Goal: Entertainment & Leisure: Consume media (video, audio)

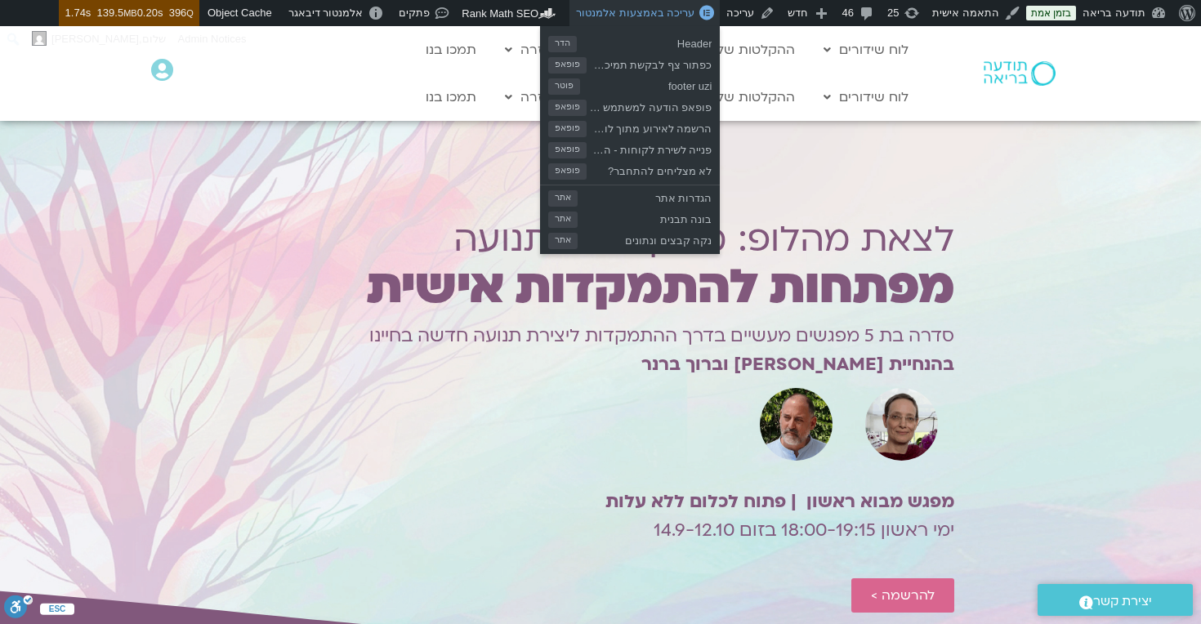
click at [656, 14] on span "עריכה באמצעות אלמנטור" at bounding box center [635, 13] width 118 height 12
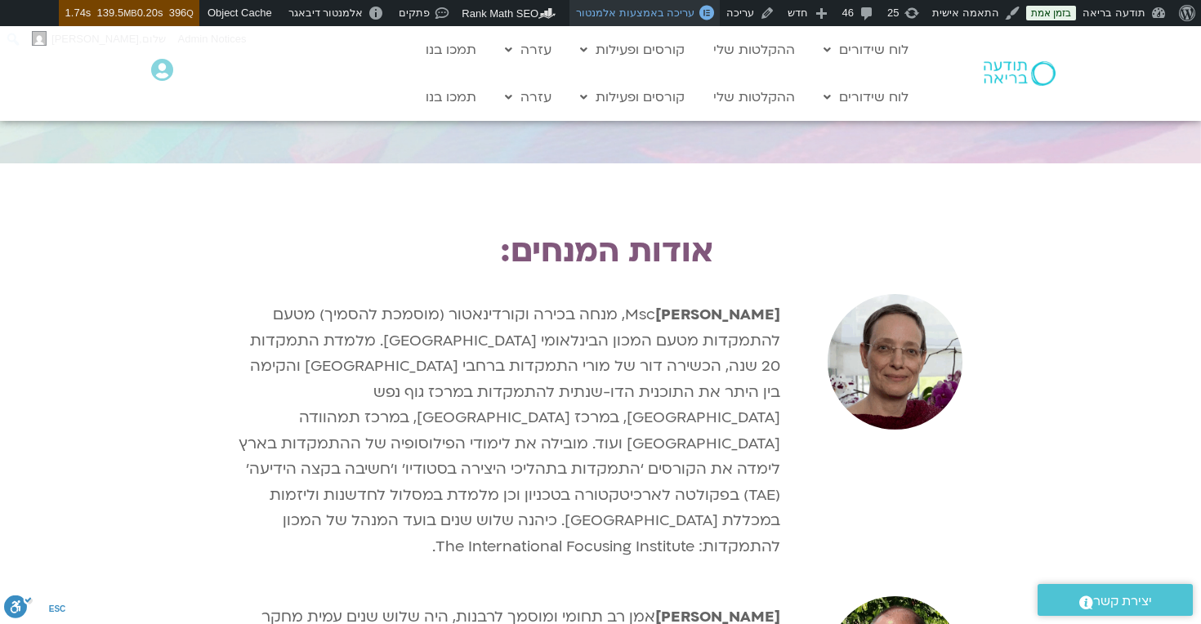
scroll to position [1913, 0]
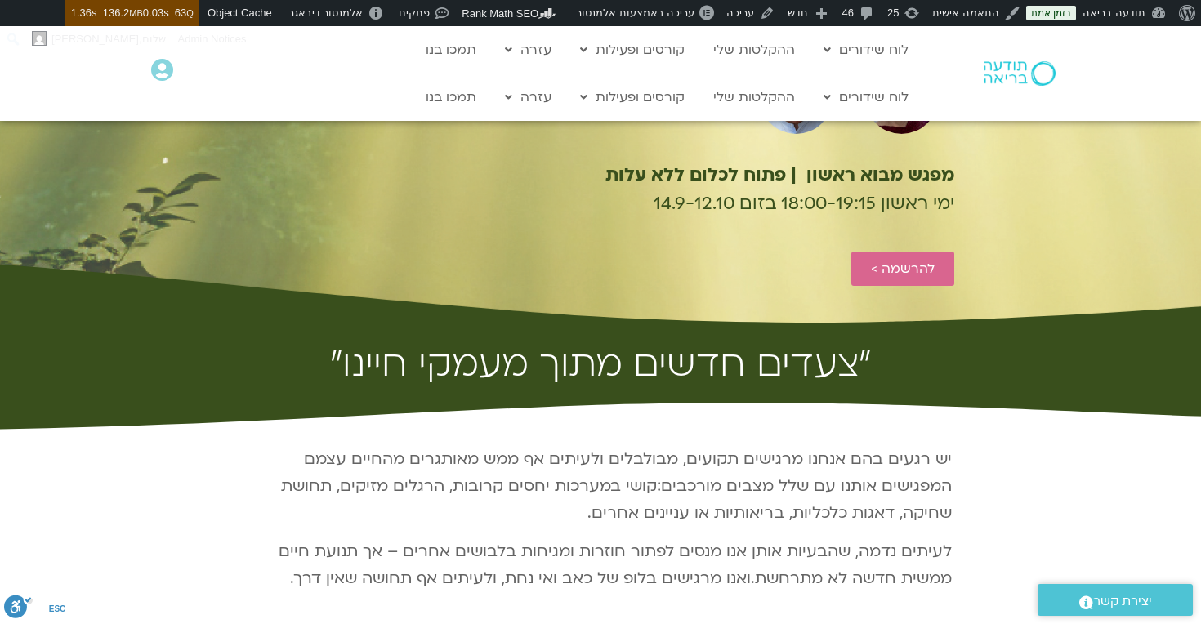
scroll to position [16, 0]
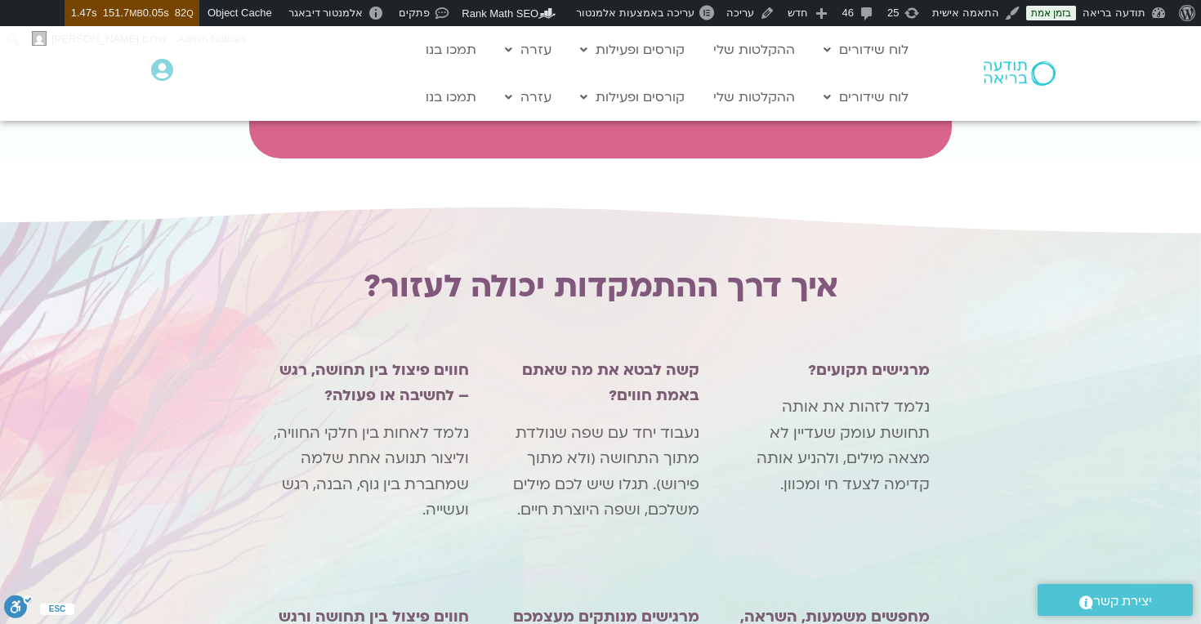
scroll to position [1226, 0]
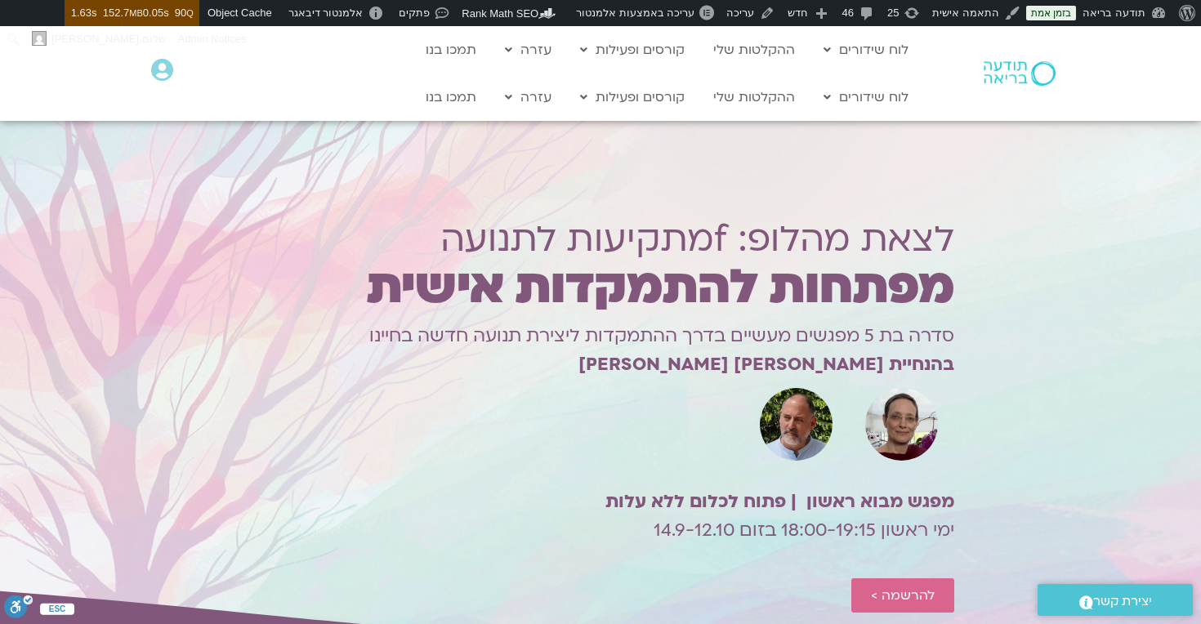
scroll to position [4, 0]
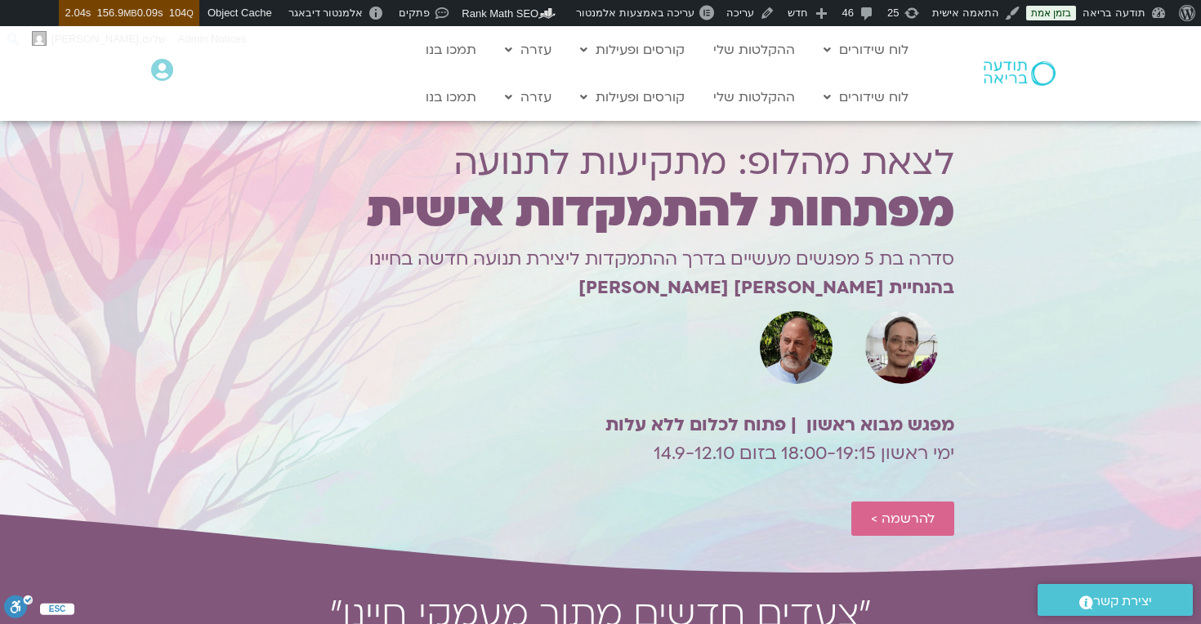
scroll to position [78, 0]
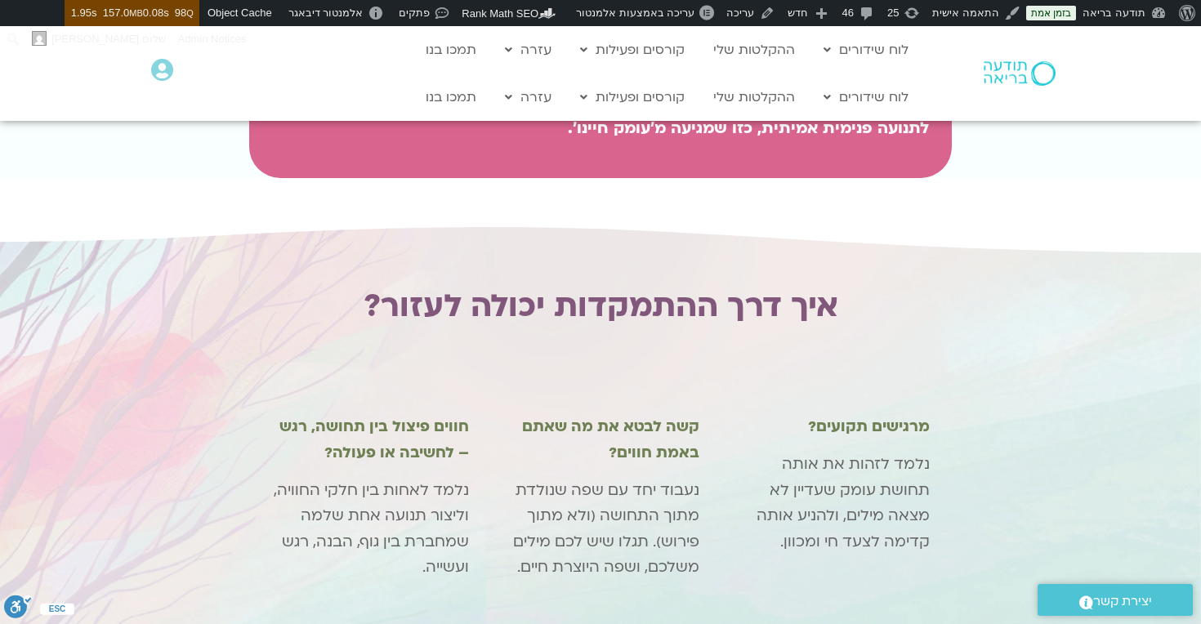
scroll to position [1199, 0]
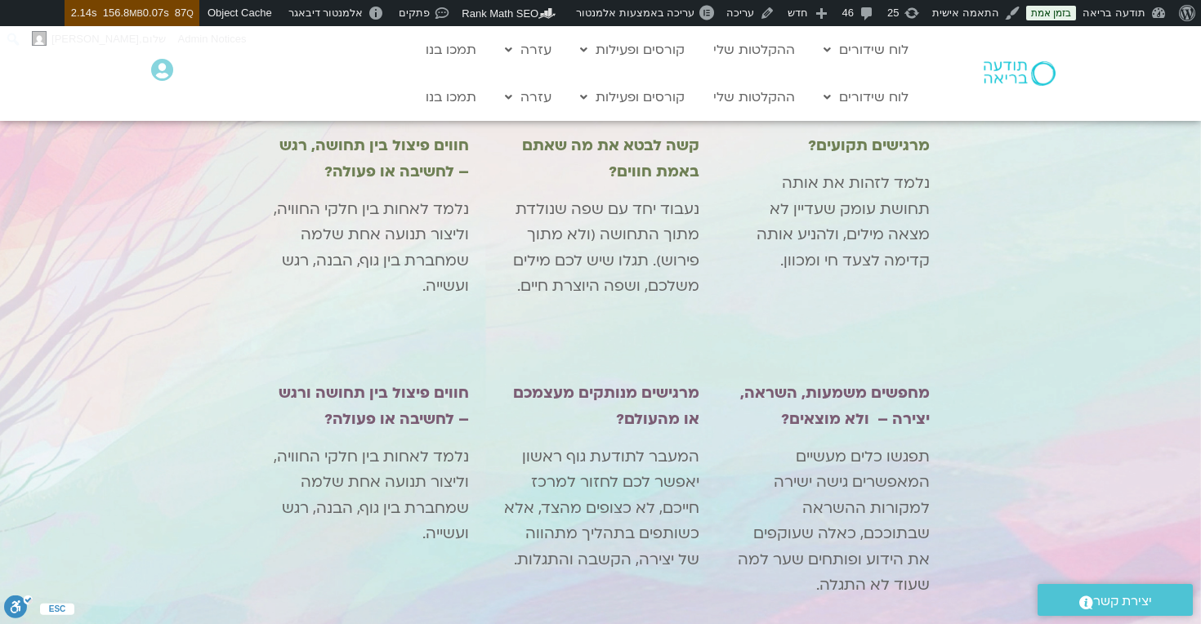
scroll to position [1482, 0]
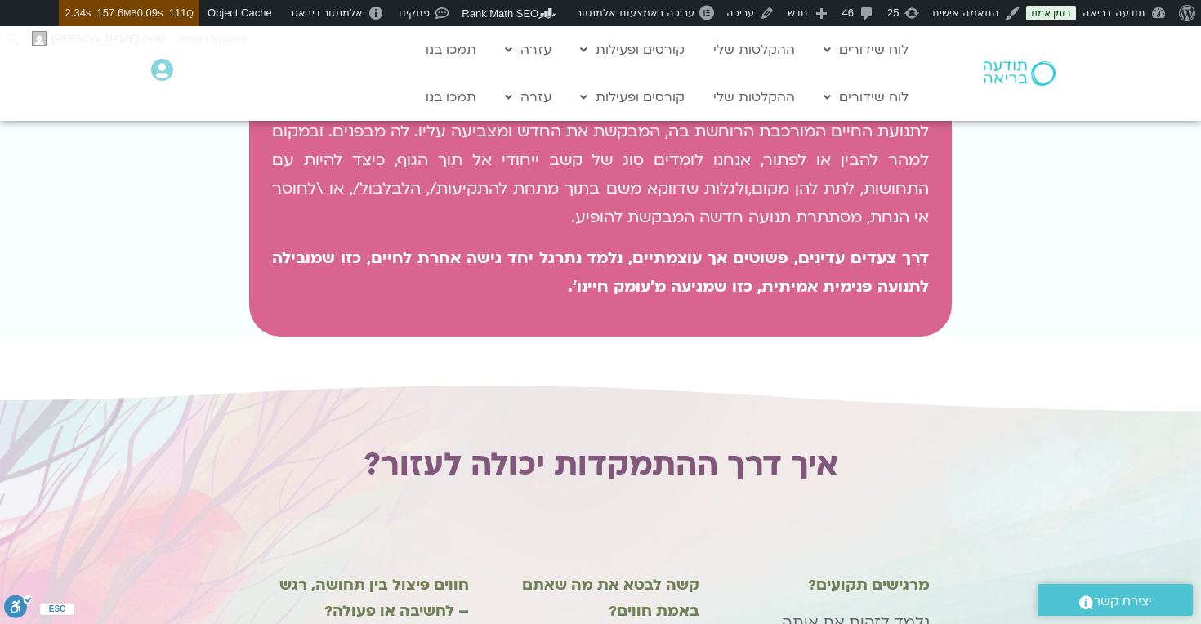
scroll to position [1030, 0]
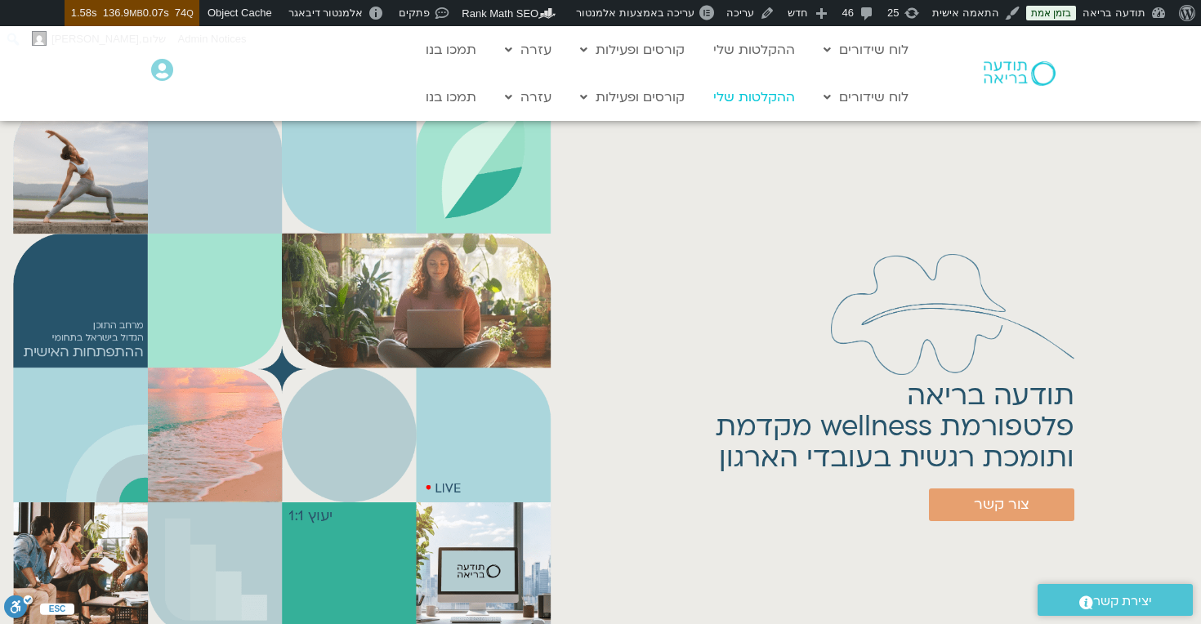
click at [744, 99] on link "ההקלטות שלי" at bounding box center [754, 97] width 98 height 31
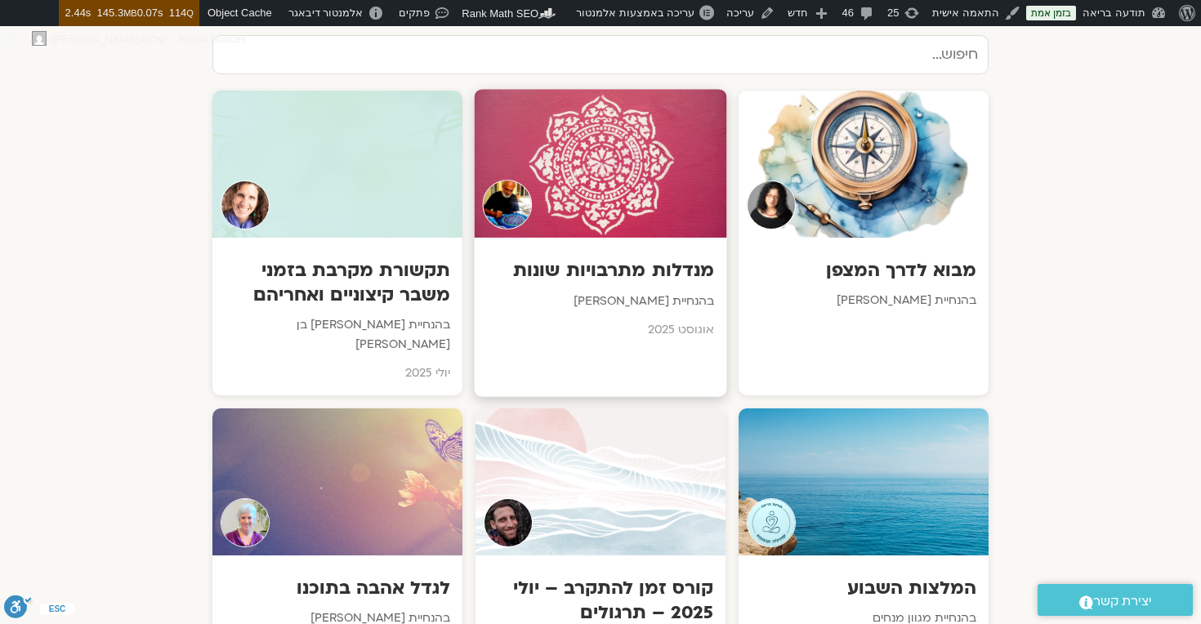
scroll to position [906, 0]
click at [567, 185] on div at bounding box center [600, 162] width 252 height 149
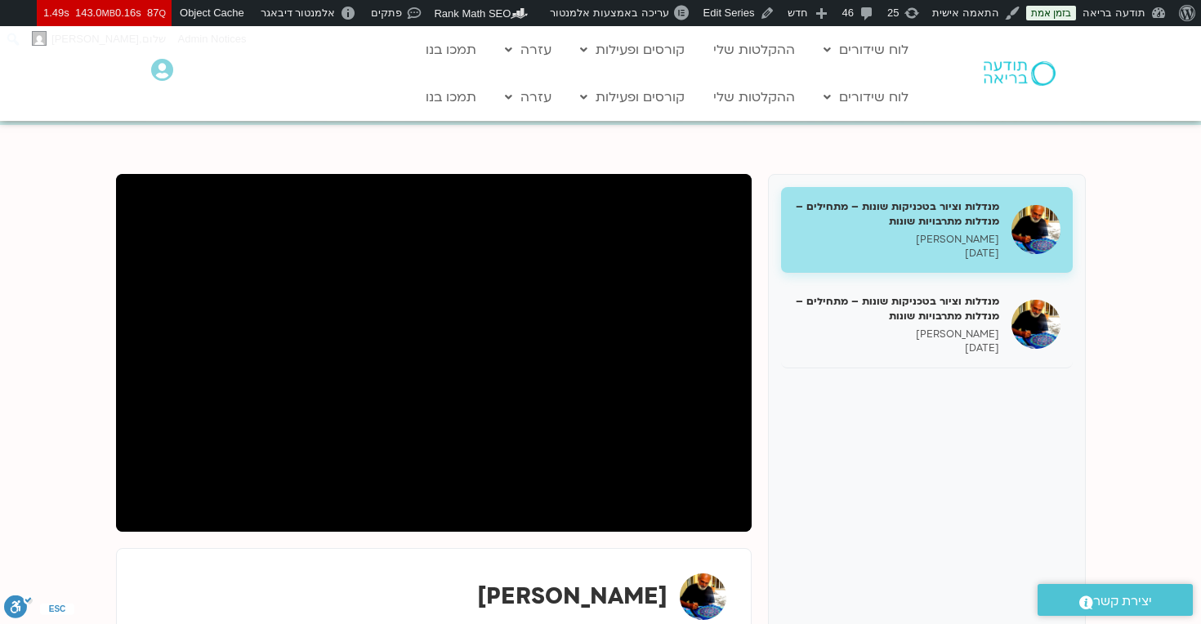
scroll to position [127, 0]
